Goal: Check status: Check status

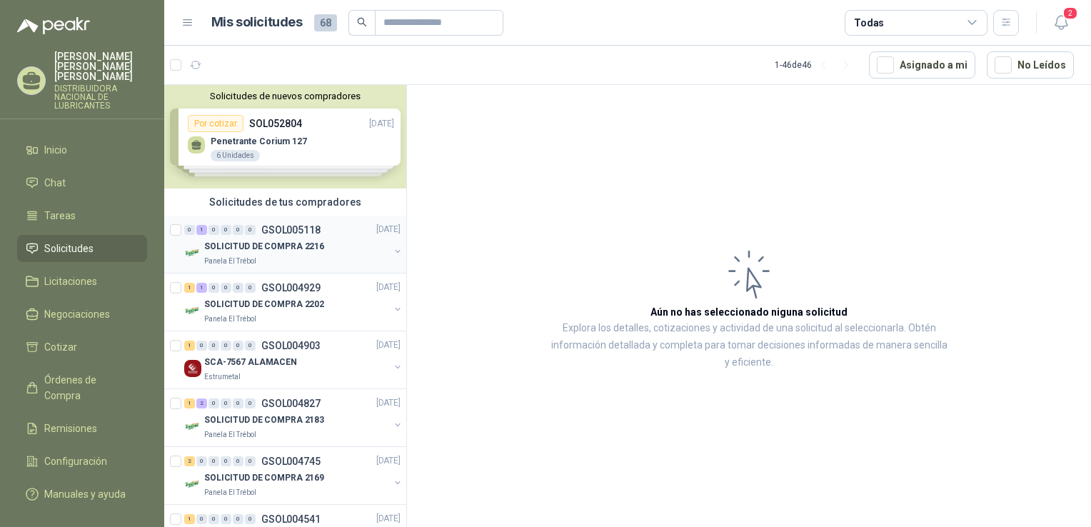
click at [261, 248] on p "SOLICITUD DE COMPRA 2216" at bounding box center [264, 248] width 120 height 14
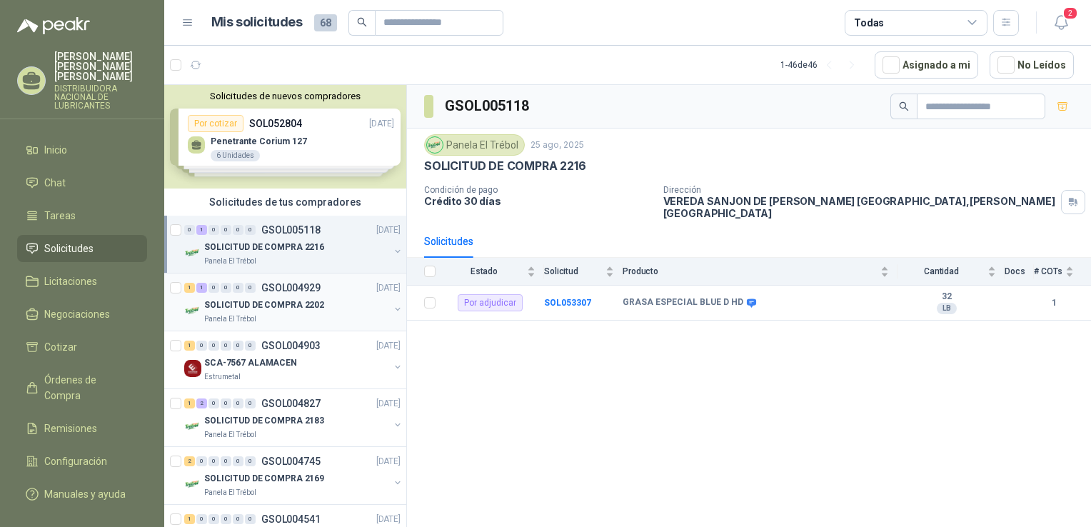
click at [259, 307] on p "SOLICITUD DE COMPRA 2202" at bounding box center [264, 306] width 120 height 14
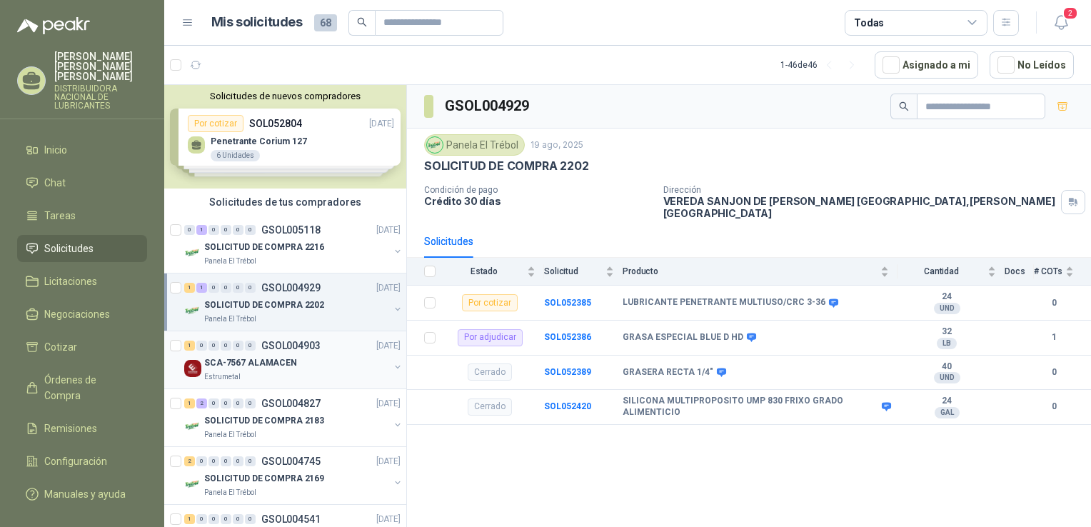
click at [264, 364] on p "SCA-7567 ALAMACEN" at bounding box center [250, 363] width 93 height 14
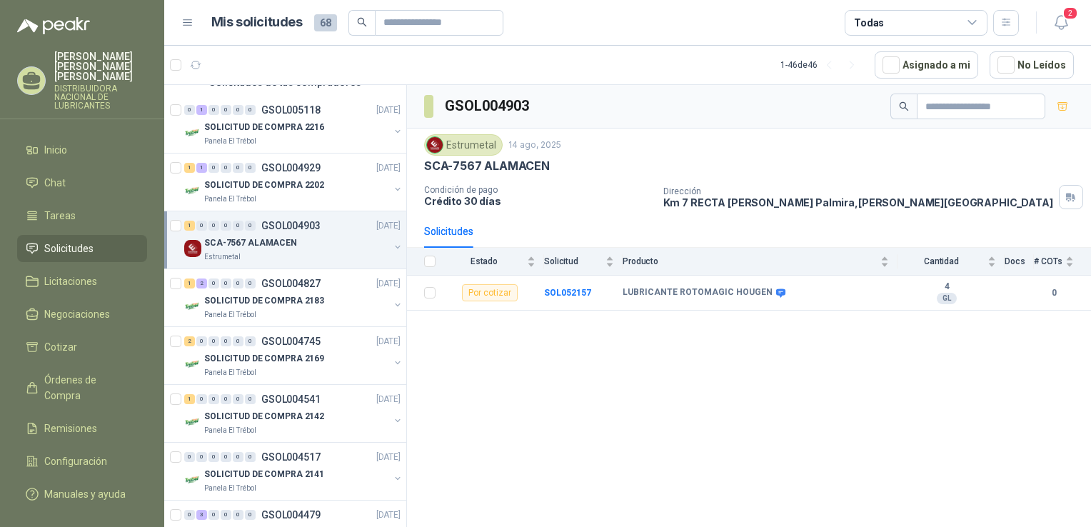
scroll to position [143, 0]
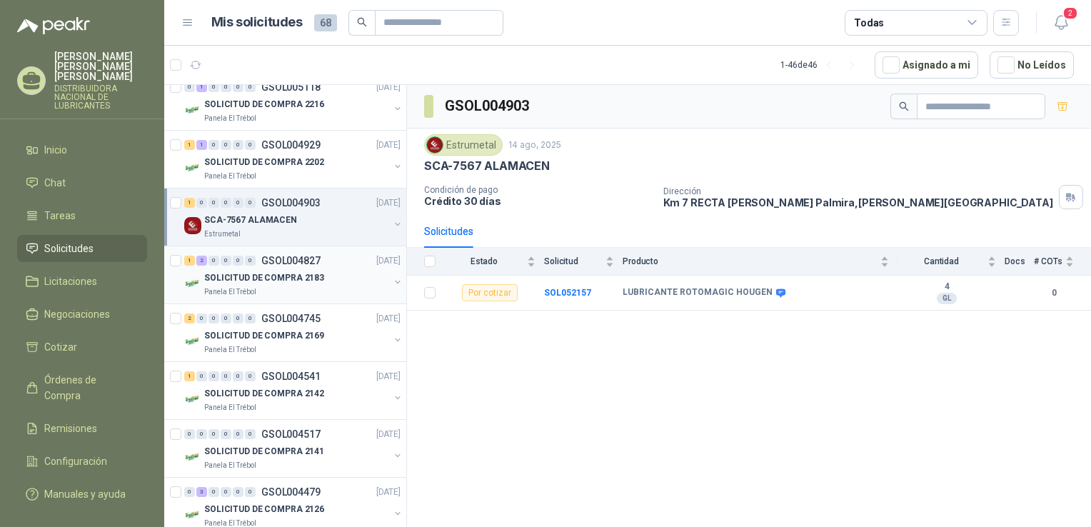
click at [282, 273] on p "SOLICITUD DE COMPRA 2183" at bounding box center [264, 278] width 120 height 14
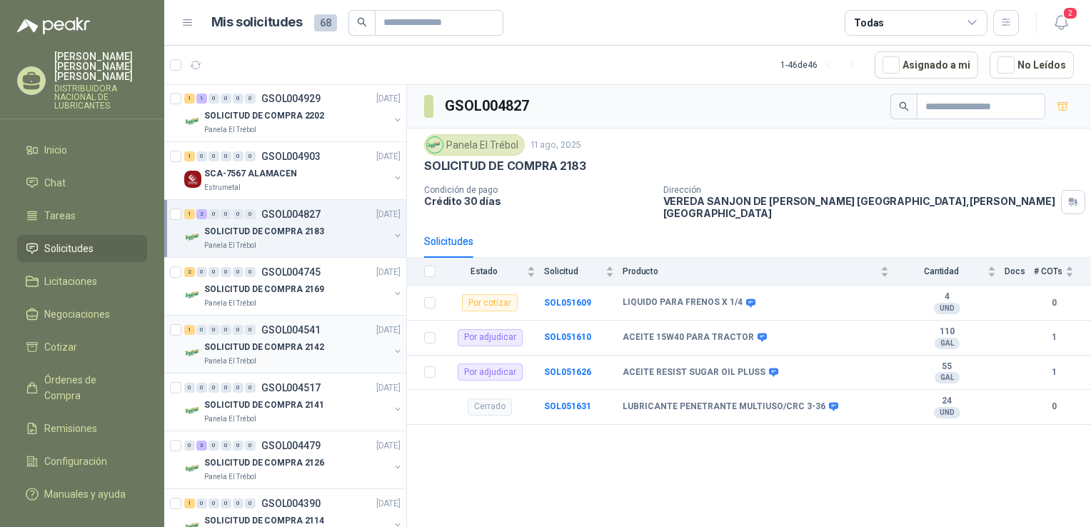
scroll to position [214, 0]
